Goal: Navigation & Orientation: Understand site structure

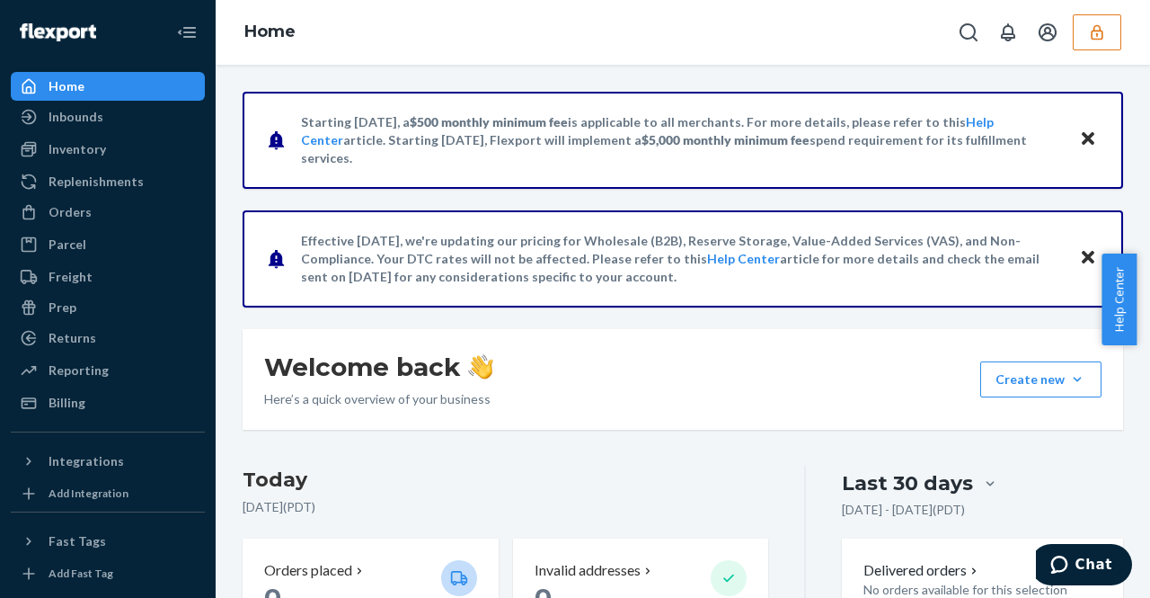
click at [1085, 26] on button "button" at bounding box center [1097, 32] width 49 height 36
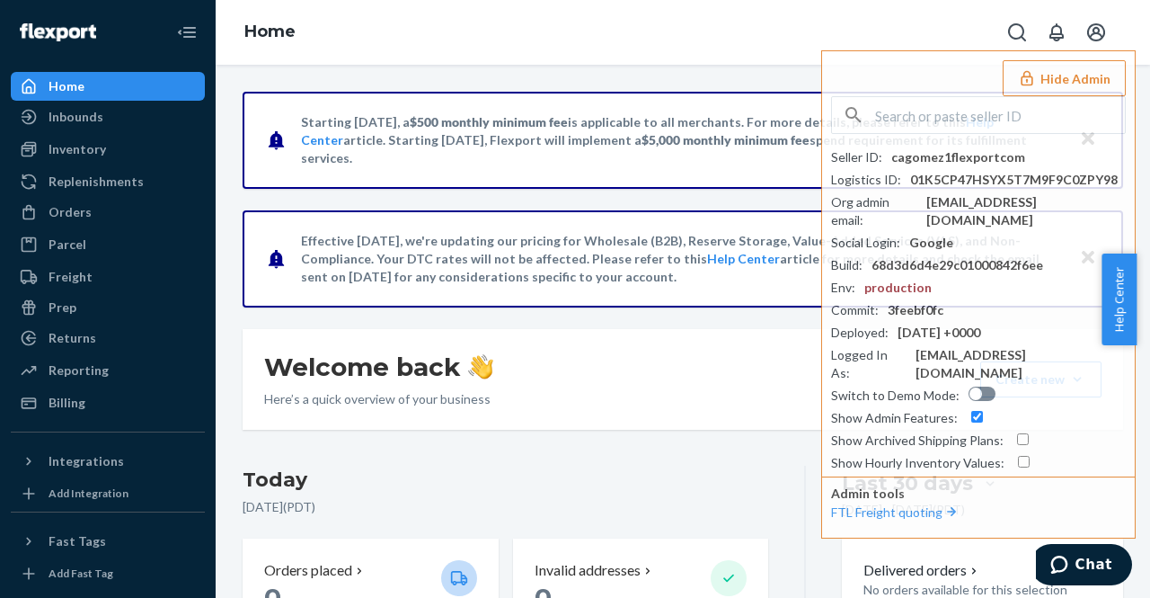
click at [681, 49] on div "Home Hide Admin Seller ID : cagomez1flexportcom Logistics ID : 01K5CP47HSYX5T7M…" at bounding box center [683, 32] width 935 height 65
click at [510, 52] on div "Home Hide Admin Seller ID : cagomez1flexportcom Logistics ID : 01K5CP47HSYX5T7M…" at bounding box center [683, 32] width 935 height 65
click at [1042, 86] on button "Hide Admin" at bounding box center [1064, 78] width 123 height 36
